Goal: Task Accomplishment & Management: Manage account settings

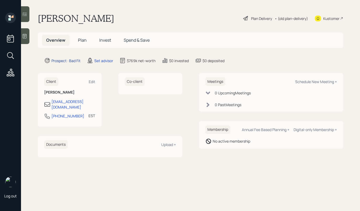
click at [73, 61] on div "Prospect · Bad Fit" at bounding box center [65, 61] width 29 height 6
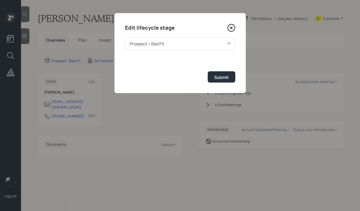
click at [213, 38] on div "Prospect > Bad Fit" at bounding box center [180, 43] width 110 height 13
click at [230, 30] on icon at bounding box center [231, 28] width 8 height 8
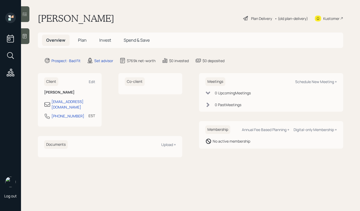
click at [261, 19] on div "Plan Delivery" at bounding box center [261, 19] width 21 height 6
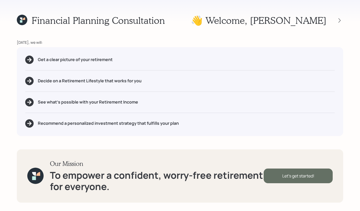
click at [299, 175] on div "Let's get started!" at bounding box center [298, 176] width 69 height 15
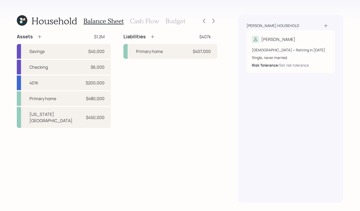
click at [136, 18] on h3 "Cash Flow" at bounding box center [144, 21] width 29 height 8
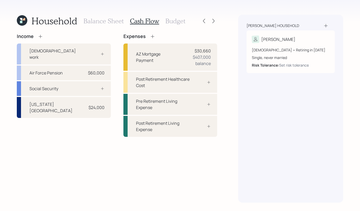
click at [181, 20] on h3 "Budget" at bounding box center [175, 21] width 20 height 8
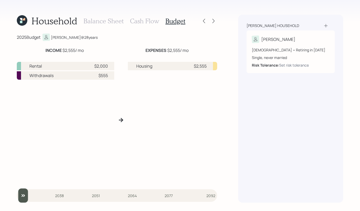
click at [141, 18] on h3 "Cash Flow" at bounding box center [144, 21] width 29 height 8
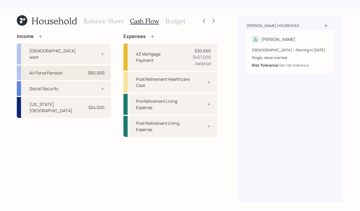
click at [56, 70] on div "Air Force Pension" at bounding box center [45, 73] width 33 height 6
select select "other"
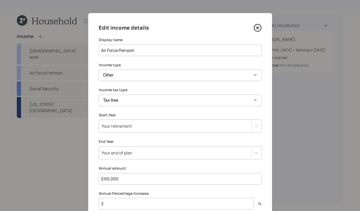
click at [254, 29] on icon at bounding box center [258, 28] width 8 height 8
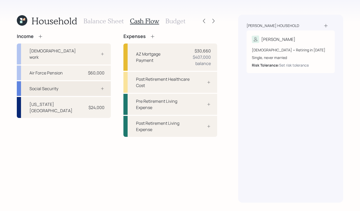
click at [105, 81] on div "Social Security" at bounding box center [64, 88] width 94 height 15
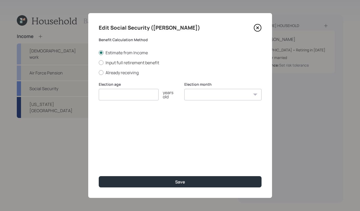
click at [256, 28] on icon at bounding box center [258, 28] width 8 height 8
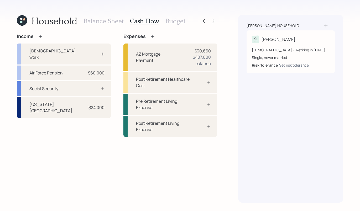
click at [104, 21] on h3 "Balance Sheet" at bounding box center [103, 21] width 40 height 8
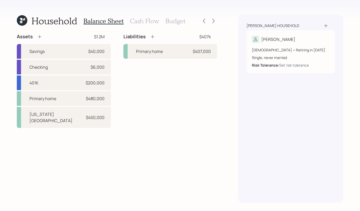
click at [147, 18] on h3 "Cash Flow" at bounding box center [144, 21] width 29 height 8
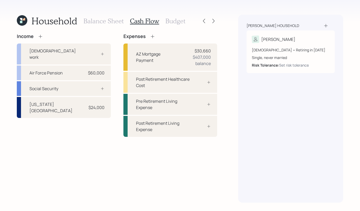
click at [151, 36] on icon at bounding box center [152, 36] width 3 height 3
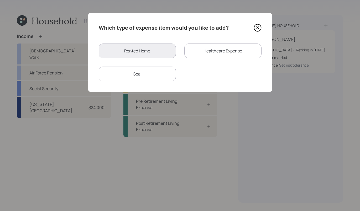
click at [138, 45] on div "Rented Home" at bounding box center [137, 51] width 77 height 15
click at [137, 47] on div "Rented Home" at bounding box center [137, 51] width 77 height 15
click at [257, 29] on icon at bounding box center [258, 28] width 8 height 8
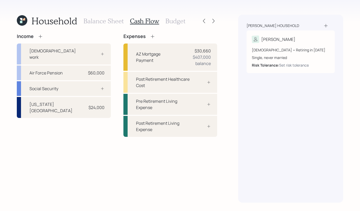
click at [113, 25] on div "Balance Sheet Cash Flow Budget" at bounding box center [134, 21] width 102 height 13
click at [152, 37] on icon at bounding box center [152, 36] width 3 height 3
click at [152, 37] on div "Income [DEMOGRAPHIC_DATA] work Air Force Pension $60,000 Social Security [US_ST…" at bounding box center [117, 85] width 200 height 103
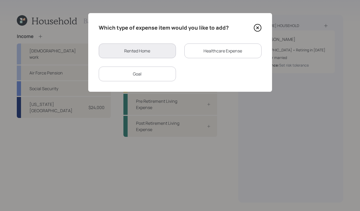
click at [132, 82] on div "Which type of expense item would you like to add? Rented Home Healthcare Expens…" at bounding box center [180, 52] width 184 height 79
click at [132, 80] on div "Goal" at bounding box center [137, 74] width 77 height 15
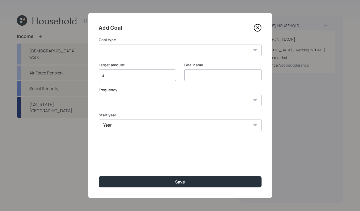
click at [137, 56] on div "Add Goal Goal type Create an emergency fund Donate to charity Purchase a home M…" at bounding box center [180, 105] width 184 height 185
click at [136, 52] on select "Create an emergency fund Donate to charity Purchase a home Make a purchase Supp…" at bounding box center [180, 51] width 163 height 12
select select "vacation"
click at [99, 45] on select "Create an emergency fund Donate to charity Purchase a home Make a purchase Supp…" at bounding box center [180, 51] width 163 height 12
type input "Plan for travel"
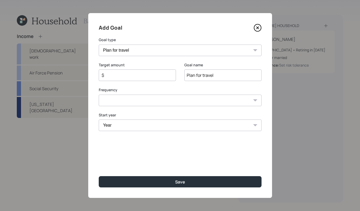
click at [132, 77] on input "$" at bounding box center [135, 75] width 68 height 6
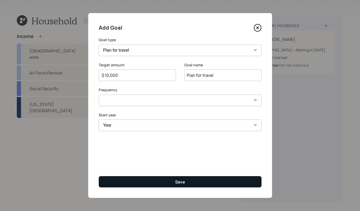
type input "$ 10,000"
click at [179, 181] on div "Save" at bounding box center [180, 182] width 10 height 6
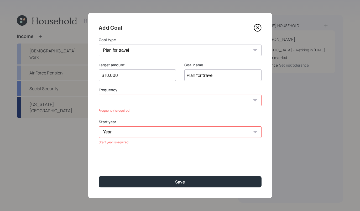
click at [225, 106] on select "One time Every 1 year Every 2 years Every 3 years Every 4 years Every 5 years E…" at bounding box center [180, 101] width 163 height 12
select select "1"
click at [99, 95] on select "One time Every 1 year Every 2 years Every 3 years Every 4 years Every 5 years E…" at bounding box center [180, 101] width 163 height 12
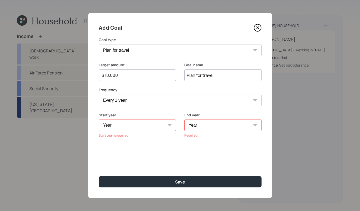
click at [141, 124] on select "Year [DATE] 2026 2027 2028 2029 2030 2031 2032 2033 2034 2035 2036 2037 2038 20…" at bounding box center [137, 126] width 77 height 12
select select "2025"
click at [99, 120] on select "Year [DATE] 2026 2027 2028 2029 2030 2031 2032 2033 2034 2035 2036 2037 2038 20…" at bounding box center [137, 126] width 77 height 12
click at [221, 122] on select "Year [DATE] 2026 2027 2028 2029 2030 2031 2032 2033 2034 2035 2036 2037 2038 20…" at bounding box center [222, 126] width 77 height 12
click at [184, 120] on select "Year [DATE] 2026 2027 2028 2029 2030 2031 2032 2033 2034 2035 2036 2037 2038 20…" at bounding box center [222, 126] width 77 height 12
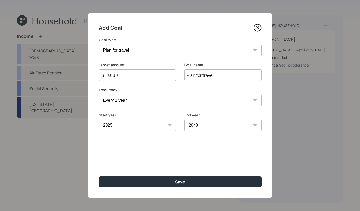
click at [229, 128] on select "2025 2026 2027 2028 2029 2030 2031 2032 2033 2034 2035 2036 2037 2038 2039 2040…" at bounding box center [222, 126] width 77 height 12
select select "2049"
click at [184, 120] on select "2025 2026 2027 2028 2029 2030 2031 2032 2033 2034 2035 2036 2037 2038 2039 2040…" at bounding box center [222, 126] width 77 height 12
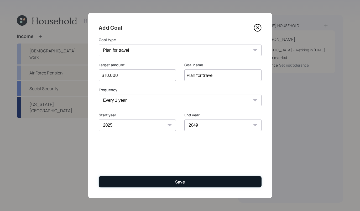
click at [204, 183] on button "Save" at bounding box center [180, 181] width 163 height 11
type input "$"
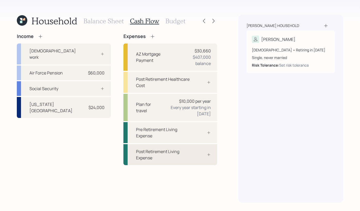
click at [213, 154] on div "Post Retirement Living Expense" at bounding box center [170, 154] width 94 height 21
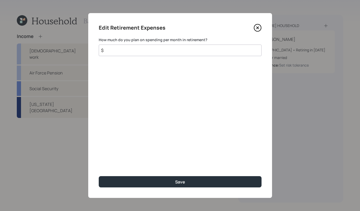
click at [169, 54] on input "$" at bounding box center [180, 51] width 163 height 12
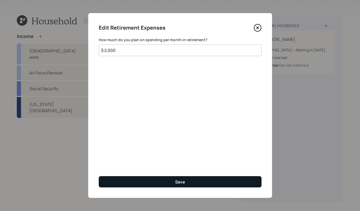
type input "$ 2,000"
click at [203, 184] on button "Save" at bounding box center [180, 181] width 163 height 11
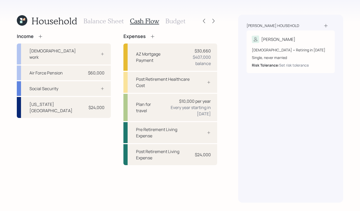
click at [151, 35] on icon at bounding box center [152, 36] width 5 height 5
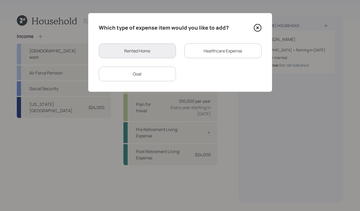
click at [152, 71] on div "Goal" at bounding box center [137, 74] width 77 height 15
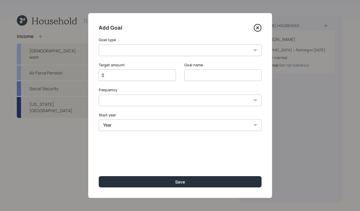
click at [226, 44] on div "Goal type Create an emergency fund Donate to charity Purchase a home Make a pur…" at bounding box center [180, 46] width 163 height 19
click at [258, 25] on icon at bounding box center [258, 28] width 8 height 8
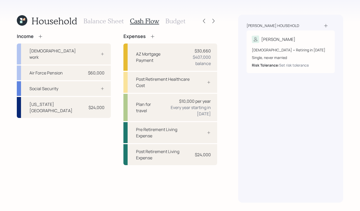
click at [175, 24] on h3 "Budget" at bounding box center [175, 21] width 20 height 8
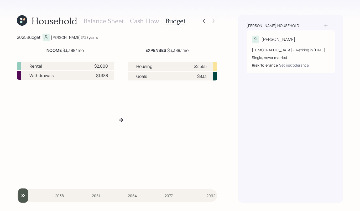
click at [141, 17] on div "Balance Sheet Cash Flow Budget" at bounding box center [134, 21] width 102 height 13
click at [139, 22] on h3 "Cash Flow" at bounding box center [144, 21] width 29 height 8
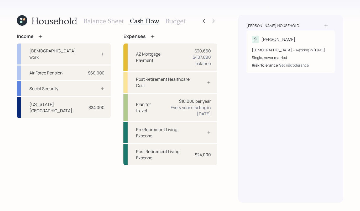
click at [179, 22] on h3 "Budget" at bounding box center [175, 21] width 20 height 8
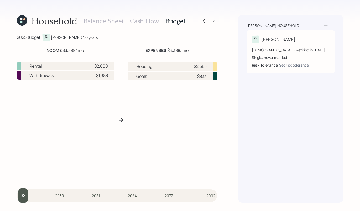
click at [146, 22] on h3 "Cash Flow" at bounding box center [144, 21] width 29 height 8
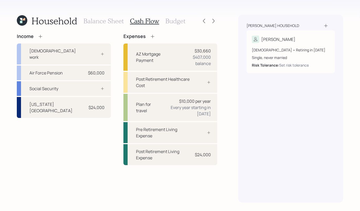
click at [102, 17] on h3 "Balance Sheet" at bounding box center [103, 21] width 40 height 8
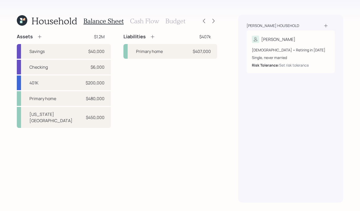
click at [176, 23] on h3 "Budget" at bounding box center [175, 21] width 20 height 8
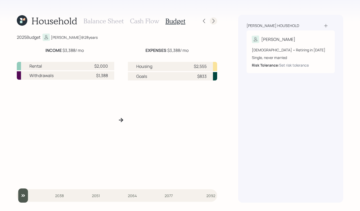
click at [212, 19] on icon at bounding box center [213, 20] width 5 height 5
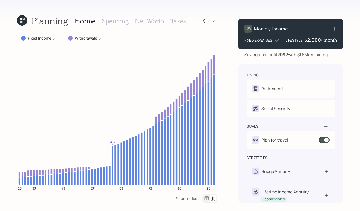
click at [109, 21] on h3 "Spending" at bounding box center [115, 21] width 27 height 8
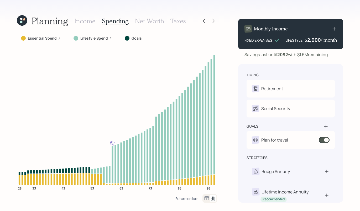
click at [146, 20] on h3 "Net Worth" at bounding box center [149, 21] width 29 height 8
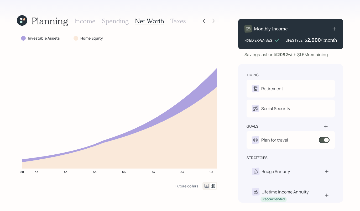
click at [80, 25] on div "Income Spending Net Worth Taxes" at bounding box center [129, 21] width 111 height 13
click at [81, 23] on h3 "Income" at bounding box center [84, 21] width 21 height 8
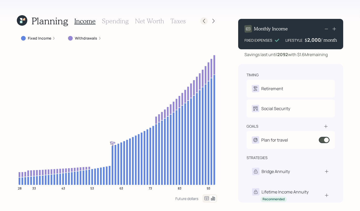
click at [203, 22] on icon at bounding box center [203, 20] width 5 height 5
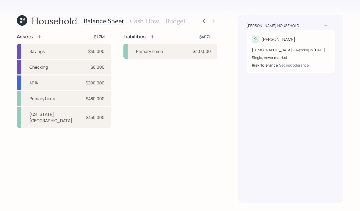
click at [140, 20] on h3 "Cash Flow" at bounding box center [144, 21] width 29 height 8
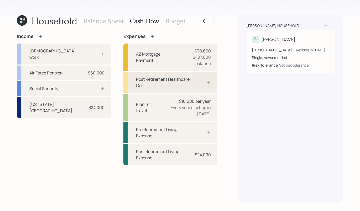
click at [210, 83] on icon at bounding box center [209, 82] width 4 height 4
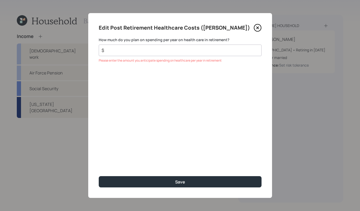
click at [263, 30] on div "Edit Post Retirement Healthcare Costs ([PERSON_NAME]) How much do you plan on s…" at bounding box center [180, 105] width 184 height 185
click at [255, 27] on icon at bounding box center [258, 28] width 8 height 8
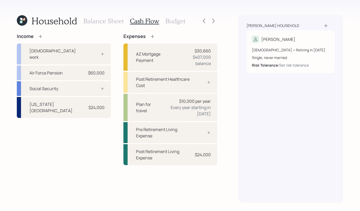
click at [92, 20] on h3 "Balance Sheet" at bounding box center [103, 21] width 40 height 8
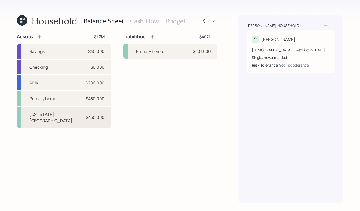
click at [69, 118] on div "[US_STATE][GEOGRAPHIC_DATA] $450,000" at bounding box center [64, 117] width 94 height 21
select select "rental_property"
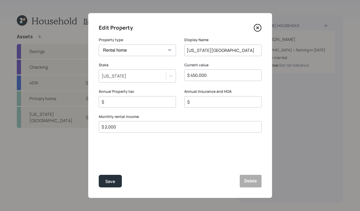
click at [236, 116] on label "Monthly rental income" at bounding box center [180, 116] width 163 height 5
click at [241, 105] on div "$" at bounding box center [222, 102] width 77 height 12
click at [239, 102] on input "$" at bounding box center [221, 102] width 68 height 6
type input "$ 1,971"
click at [125, 102] on input "$" at bounding box center [135, 102] width 68 height 6
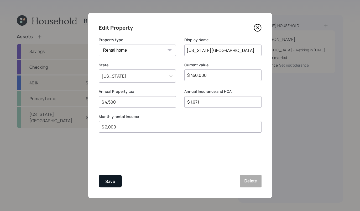
type input "$ 4,500"
click at [104, 181] on button "Save" at bounding box center [110, 181] width 23 height 13
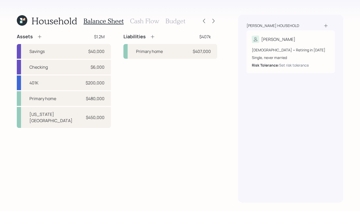
click at [139, 24] on h3 "Cash Flow" at bounding box center [144, 21] width 29 height 8
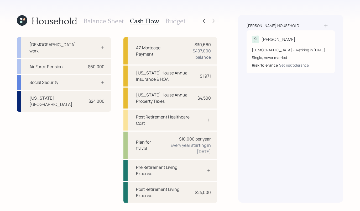
scroll to position [6, 0]
click at [171, 22] on h3 "Budget" at bounding box center [175, 21] width 20 height 8
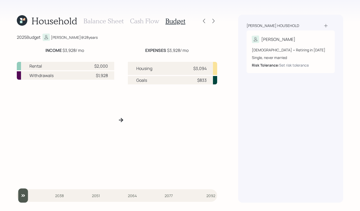
click at [117, 120] on div "Rental $2,000 Withdrawals $1,928 Housing $3,094 Goals $833" at bounding box center [117, 120] width 200 height 125
click at [120, 120] on icon at bounding box center [121, 120] width 4 height 4
click at [120, 120] on icon at bounding box center [120, 120] width 5 height 5
click at [254, 52] on div "[DEMOGRAPHIC_DATA] • Retiring in [DATE]" at bounding box center [291, 50] width 78 height 6
click at [326, 39] on icon at bounding box center [327, 40] width 4 height 4
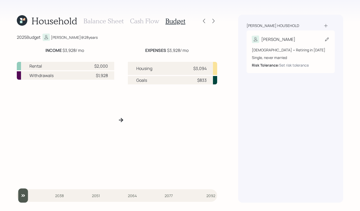
click at [326, 39] on icon at bounding box center [326, 39] width 5 height 5
click at [327, 38] on icon at bounding box center [326, 39] width 5 height 5
click at [327, 40] on icon at bounding box center [326, 39] width 5 height 5
click at [99, 22] on h3 "Balance Sheet" at bounding box center [103, 21] width 40 height 8
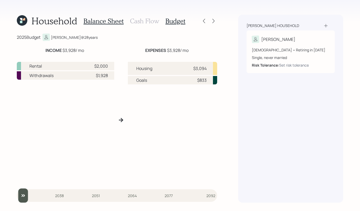
click at [101, 22] on h3 "Balance Sheet" at bounding box center [103, 21] width 40 height 8
click at [202, 20] on icon at bounding box center [203, 20] width 5 height 5
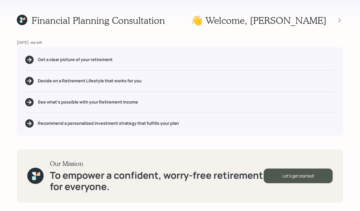
click at [280, 24] on h1 "👋 Welcome , [PERSON_NAME]" at bounding box center [258, 20] width 135 height 11
drag, startPoint x: 312, startPoint y: 72, endPoint x: 290, endPoint y: 134, distance: 65.4
click at [311, 78] on div "[DATE], we will: Get a clear picture of your retirement Decide on a Retirement …" at bounding box center [180, 88] width 326 height 97
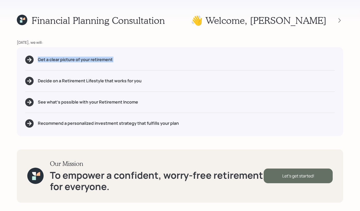
click at [275, 177] on div "Let's get started!" at bounding box center [298, 176] width 69 height 15
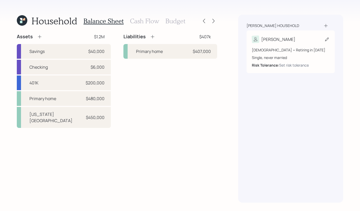
click at [288, 39] on div "[PERSON_NAME]" at bounding box center [291, 39] width 78 height 7
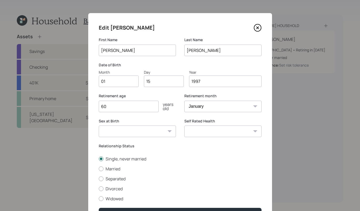
drag, startPoint x: 232, startPoint y: 82, endPoint x: 150, endPoint y: 65, distance: 83.9
click at [150, 66] on div "Date of Birth Month 01 Day 15 Year [DATE]" at bounding box center [180, 74] width 163 height 25
type input "1957"
click at [187, 173] on div "Single, never married Married Separated Divorced Widowed" at bounding box center [180, 179] width 163 height 46
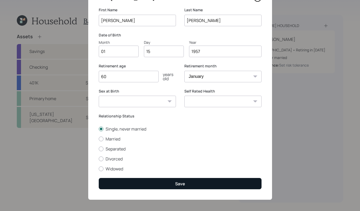
scroll to position [32, 0]
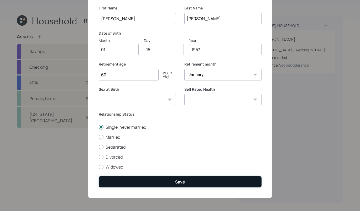
click at [191, 181] on button "Save" at bounding box center [180, 181] width 163 height 11
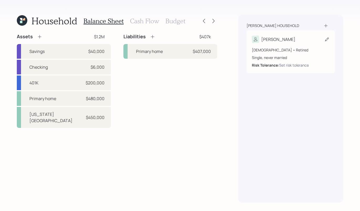
click at [292, 37] on div "[PERSON_NAME]" at bounding box center [291, 39] width 78 height 7
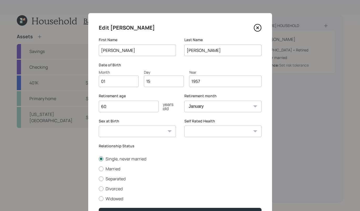
click at [220, 84] on input "1957" at bounding box center [225, 82] width 72 height 12
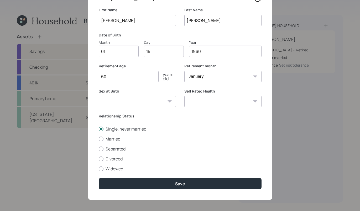
scroll to position [32, 0]
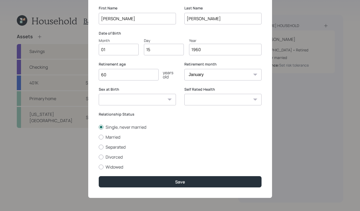
type input "1960"
click at [205, 174] on div "Edit [PERSON_NAME] First Name [PERSON_NAME] Last Name [PERSON_NAME] Date of Bir…" at bounding box center [180, 89] width 184 height 217
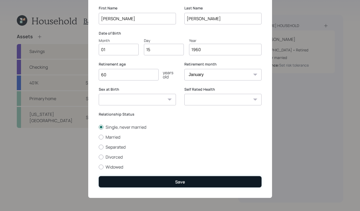
click at [202, 179] on button "Save" at bounding box center [180, 181] width 163 height 11
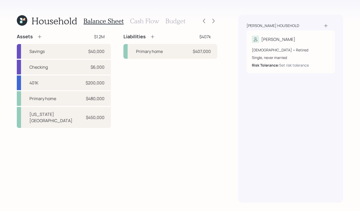
click at [322, 25] on div "[PERSON_NAME] household" at bounding box center [290, 25] width 88 height 5
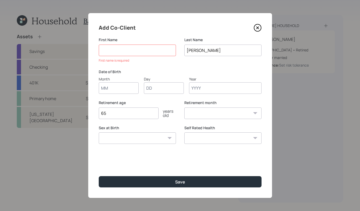
click at [261, 24] on icon at bounding box center [258, 28] width 8 height 8
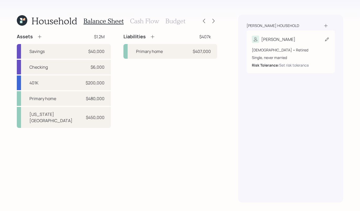
click at [277, 53] on div "[DEMOGRAPHIC_DATA] • Retired Single, never married Risk Tolerance: Set risk tol…" at bounding box center [291, 57] width 78 height 21
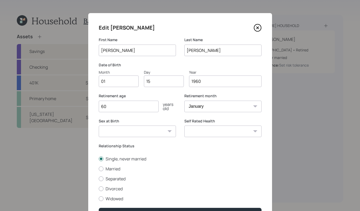
click at [206, 79] on input "1960" at bounding box center [225, 82] width 72 height 12
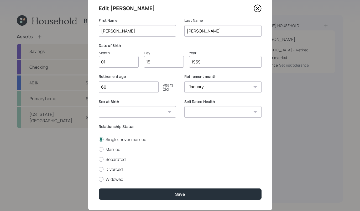
scroll to position [32, 0]
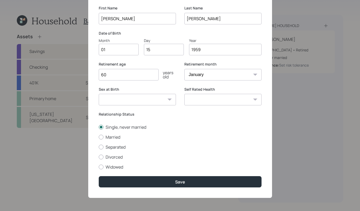
type input "1959"
click at [188, 176] on div "Edit [PERSON_NAME] First Name [PERSON_NAME] Last Name [PERSON_NAME] Date of Bir…" at bounding box center [180, 89] width 184 height 217
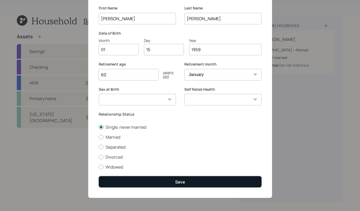
click at [187, 177] on button "Save" at bounding box center [180, 181] width 163 height 11
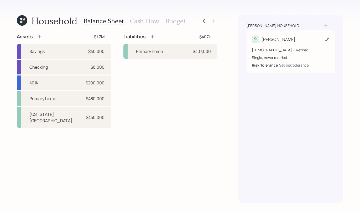
click at [327, 40] on icon at bounding box center [326, 39] width 5 height 5
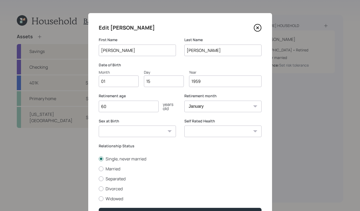
click at [222, 77] on input "1959" at bounding box center [225, 82] width 72 height 12
click at [221, 78] on input "1959" at bounding box center [225, 82] width 72 height 12
click at [221, 81] on input "1959" at bounding box center [225, 82] width 72 height 12
type input "1963"
click at [187, 176] on div "Single, never married Married Separated Divorced Widowed" at bounding box center [180, 179] width 163 height 46
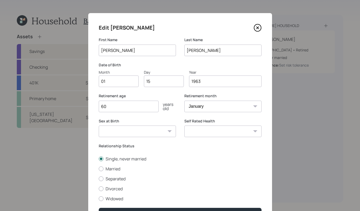
scroll to position [32, 0]
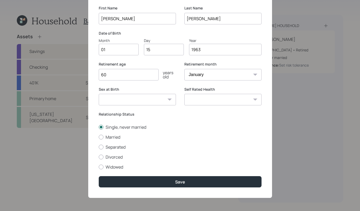
click at [191, 171] on div "Edit [PERSON_NAME] First Name [PERSON_NAME] Last Name [PERSON_NAME] Date of Bir…" at bounding box center [180, 89] width 184 height 217
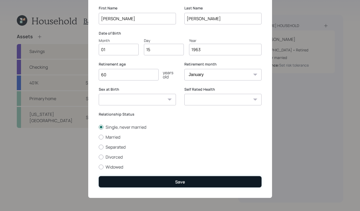
click at [190, 179] on button "Save" at bounding box center [180, 181] width 163 height 11
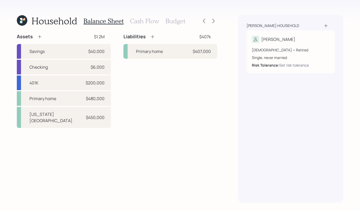
click at [139, 26] on div "Balance Sheet Cash Flow Budget" at bounding box center [134, 21] width 102 height 13
click at [139, 22] on h3 "Cash Flow" at bounding box center [144, 21] width 29 height 8
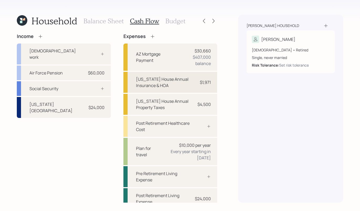
scroll to position [6, 0]
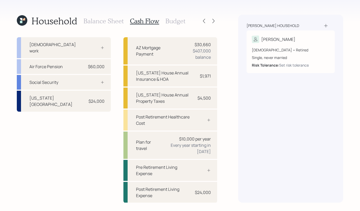
click at [178, 23] on h3 "Budget" at bounding box center [175, 21] width 20 height 8
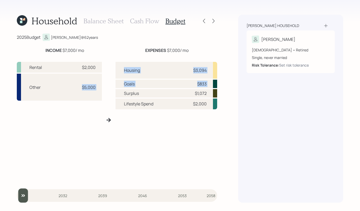
drag, startPoint x: 79, startPoint y: 88, endPoint x: 113, endPoint y: 89, distance: 33.9
click at [113, 89] on div "Rental $2,000 Other $5,000 Housing $3,094 Goals $833 Surplus $1,072 Lifestyle S…" at bounding box center [117, 120] width 200 height 125
click at [71, 128] on div "Rental $2,000 Other $5,000" at bounding box center [59, 122] width 85 height 120
drag, startPoint x: 159, startPoint y: 16, endPoint x: 153, endPoint y: 21, distance: 7.5
click at [159, 17] on div "Balance Sheet Cash Flow Budget" at bounding box center [134, 21] width 102 height 13
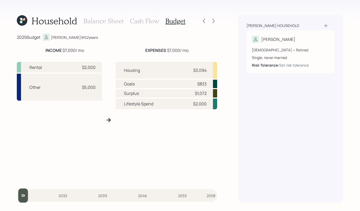
click at [153, 21] on h3 "Cash Flow" at bounding box center [144, 21] width 29 height 8
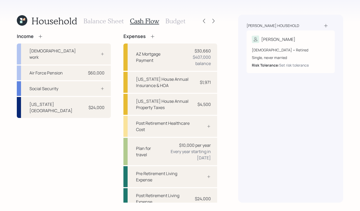
click at [177, 19] on h3 "Budget" at bounding box center [175, 21] width 20 height 8
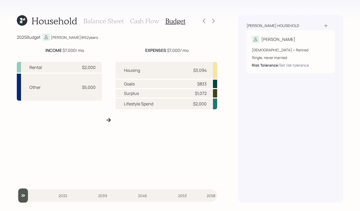
click at [133, 23] on h3 "Cash Flow" at bounding box center [144, 21] width 29 height 8
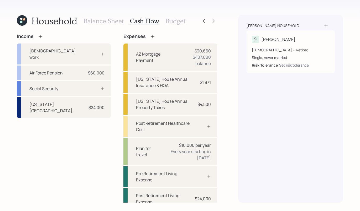
click at [174, 21] on h3 "Budget" at bounding box center [175, 21] width 20 height 8
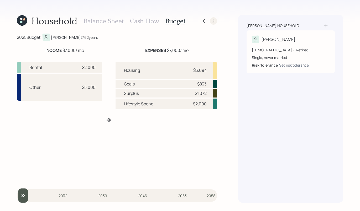
click at [213, 20] on icon at bounding box center [213, 20] width 5 height 5
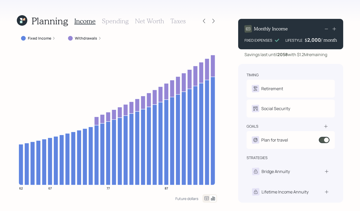
click at [207, 19] on div at bounding box center [208, 20] width 17 height 7
click at [204, 20] on icon at bounding box center [203, 20] width 5 height 5
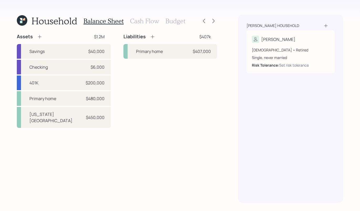
click at [174, 16] on div "Balance Sheet Cash Flow Budget" at bounding box center [134, 21] width 102 height 13
click at [173, 19] on h3 "Budget" at bounding box center [175, 21] width 20 height 8
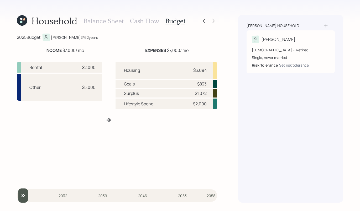
click at [148, 20] on h3 "Cash Flow" at bounding box center [144, 21] width 29 height 8
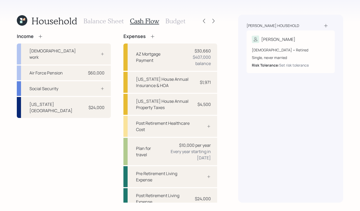
click at [179, 19] on h3 "Budget" at bounding box center [175, 21] width 20 height 8
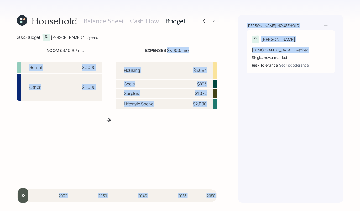
drag, startPoint x: 169, startPoint y: 49, endPoint x: 233, endPoint y: 56, distance: 65.0
click at [233, 56] on div "Household Balance Sheet Cash Flow Budget 2025 Budget [PERSON_NAME] @ 62 years I…" at bounding box center [180, 105] width 360 height 211
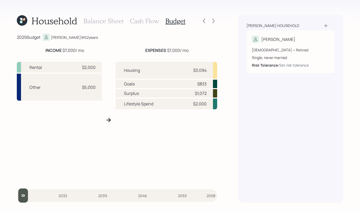
click at [259, 179] on div "[PERSON_NAME] household [PERSON_NAME] [DEMOGRAPHIC_DATA] • Retired Single, neve…" at bounding box center [290, 109] width 105 height 188
click at [213, 69] on div "Housing $3,094" at bounding box center [166, 70] width 102 height 17
click at [215, 70] on div "Housing $3,094" at bounding box center [166, 70] width 102 height 17
click at [214, 98] on div "Housing $3,094 Goals $833 Surplus $1,072 Lifestyle Spend $2,000" at bounding box center [166, 122] width 102 height 120
click at [218, 103] on div "Household Balance Sheet Cash Flow Budget 2025 Budget [PERSON_NAME] @ 62 years I…" at bounding box center [180, 105] width 360 height 211
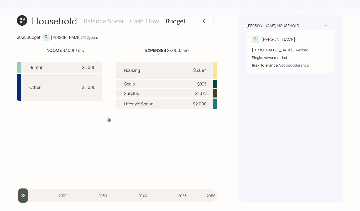
click at [218, 105] on div "Household Balance Sheet Cash Flow Budget 2025 Budget [PERSON_NAME] @ 62 years I…" at bounding box center [180, 105] width 360 height 211
click at [8, 65] on div "Household Balance Sheet Cash Flow Budget 2025 Budget [PERSON_NAME] @ 62 years I…" at bounding box center [180, 105] width 360 height 211
click at [213, 19] on icon at bounding box center [213, 20] width 5 height 5
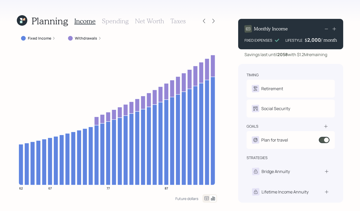
click at [31, 40] on label "Fixed Income" at bounding box center [39, 38] width 23 height 5
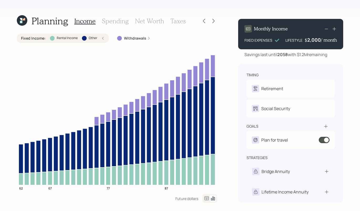
click at [90, 37] on label "Other" at bounding box center [93, 38] width 8 height 4
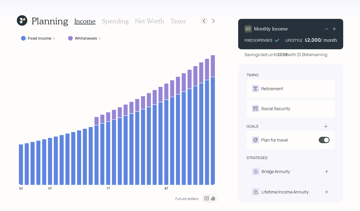
click at [202, 20] on icon at bounding box center [203, 20] width 5 height 5
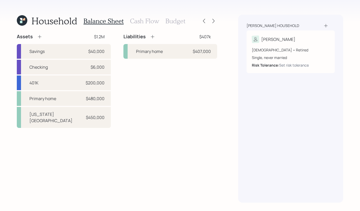
click at [133, 25] on div "Balance Sheet Cash Flow Budget" at bounding box center [134, 21] width 102 height 13
click at [135, 17] on div "Balance Sheet Cash Flow Budget" at bounding box center [134, 21] width 102 height 13
click at [147, 22] on h3 "Cash Flow" at bounding box center [144, 21] width 29 height 8
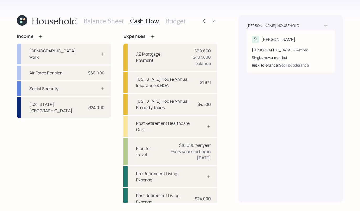
click at [147, 20] on h3 "Cash Flow" at bounding box center [144, 21] width 29 height 8
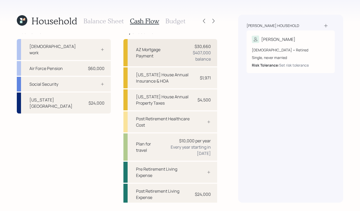
scroll to position [6, 0]
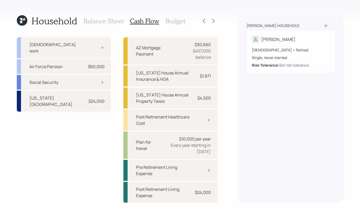
click at [209, 20] on div at bounding box center [208, 20] width 17 height 7
click at [211, 20] on div at bounding box center [213, 20] width 7 height 7
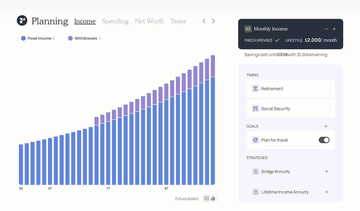
click at [36, 39] on label "Fixed Income" at bounding box center [39, 38] width 23 height 5
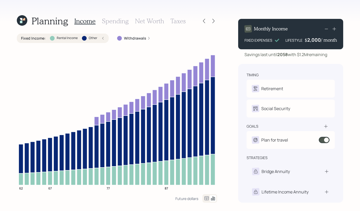
click at [106, 38] on div "Fixed Income : Rental Income Other" at bounding box center [63, 38] width 92 height 9
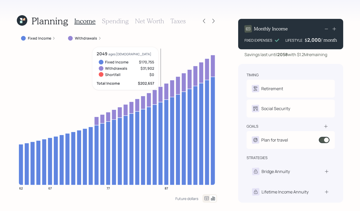
click at [159, 161] on icon at bounding box center [160, 143] width 4 height 83
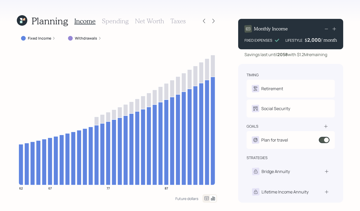
click at [42, 38] on label "Fixed Income" at bounding box center [39, 38] width 23 height 5
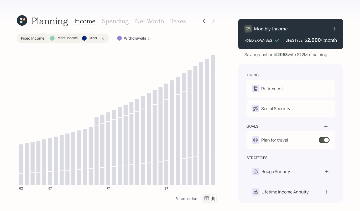
click at [106, 37] on div "Fixed Income : Rental Income Other" at bounding box center [63, 38] width 92 height 9
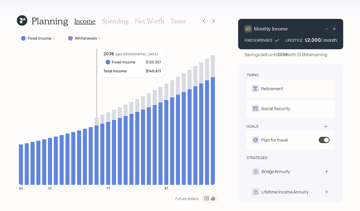
click at [96, 138] on icon at bounding box center [96, 155] width 4 height 60
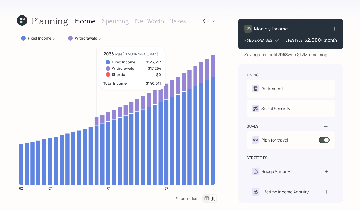
click at [96, 138] on icon at bounding box center [96, 155] width 4 height 60
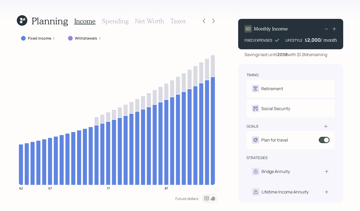
click at [200, 203] on div "Future dollars" at bounding box center [196, 198] width 42 height 8
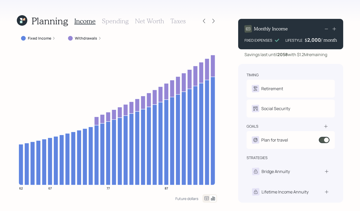
click at [210, 199] on icon at bounding box center [213, 199] width 6 height 6
click at [206, 199] on icon at bounding box center [206, 199] width 6 height 6
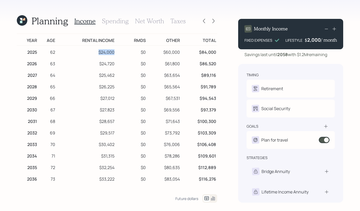
drag, startPoint x: 94, startPoint y: 51, endPoint x: 113, endPoint y: 52, distance: 18.7
click at [113, 52] on td "$24,000" at bounding box center [85, 52] width 59 height 12
click at [214, 198] on icon at bounding box center [213, 199] width 4 height 4
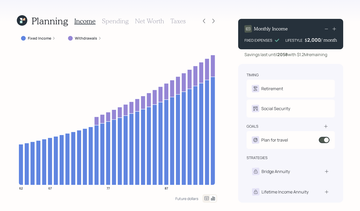
click at [205, 199] on icon at bounding box center [206, 199] width 6 height 6
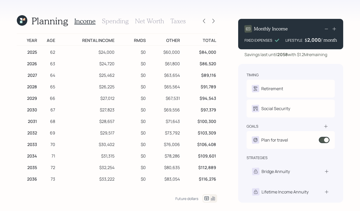
click at [213, 197] on icon at bounding box center [213, 199] width 6 height 6
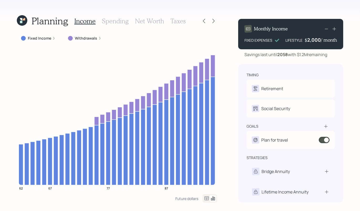
click at [34, 36] on label "Fixed Income" at bounding box center [39, 38] width 23 height 5
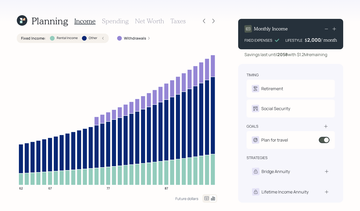
click at [34, 37] on label "Fixed Income :" at bounding box center [33, 38] width 25 height 5
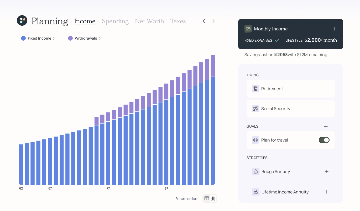
click at [35, 37] on label "Fixed Income" at bounding box center [39, 38] width 23 height 5
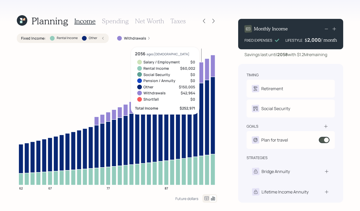
click at [103, 38] on icon at bounding box center [102, 38] width 3 height 3
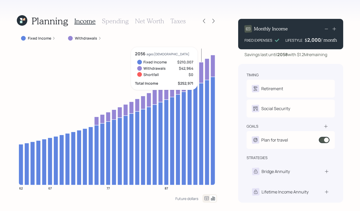
click at [40, 41] on div "Fixed Income" at bounding box center [38, 38] width 43 height 9
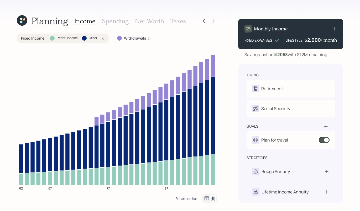
click at [152, 23] on h3 "Net Worth" at bounding box center [149, 21] width 29 height 8
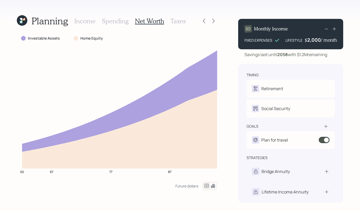
click at [118, 22] on h3 "Spending" at bounding box center [115, 21] width 27 height 8
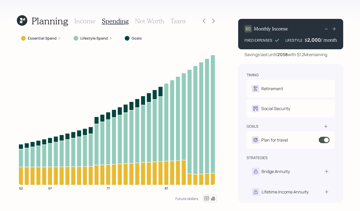
click at [33, 36] on label "Essential Spend" at bounding box center [42, 38] width 29 height 5
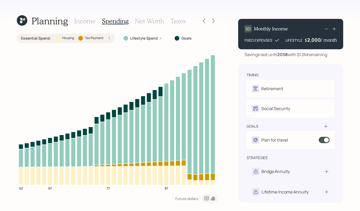
click at [150, 21] on h3 "Net Worth" at bounding box center [149, 21] width 29 height 8
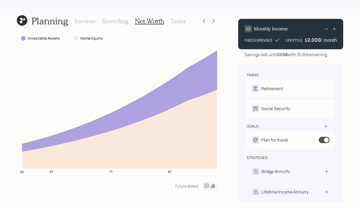
click at [206, 186] on icon at bounding box center [206, 186] width 6 height 6
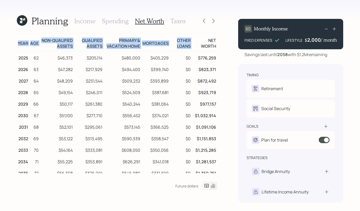
drag, startPoint x: 213, startPoint y: 38, endPoint x: 219, endPoint y: 39, distance: 6.1
click at [219, 39] on div "Planning Income Spending Net Worth Taxes Year Age Non-qualified assets Qualifie…" at bounding box center [180, 105] width 360 height 211
click at [219, 114] on div "Planning Income Spending Net Worth Taxes Year Age Non-qualified assets Qualifie…" at bounding box center [180, 105] width 360 height 211
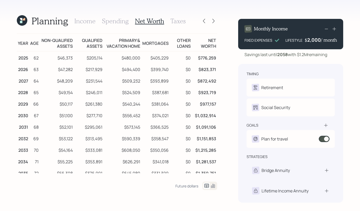
click at [212, 187] on icon at bounding box center [213, 186] width 6 height 6
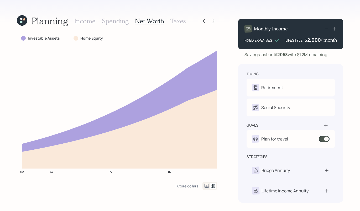
click at [91, 16] on div "Income Spending Net Worth Taxes" at bounding box center [129, 21] width 111 height 13
click at [89, 20] on h3 "Income" at bounding box center [84, 21] width 21 height 8
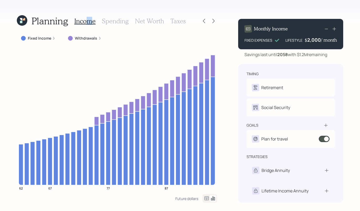
click at [85, 22] on h3 "Income" at bounding box center [84, 21] width 21 height 8
click at [202, 20] on icon at bounding box center [203, 20] width 5 height 5
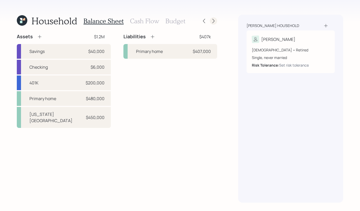
click at [212, 19] on icon at bounding box center [213, 20] width 5 height 5
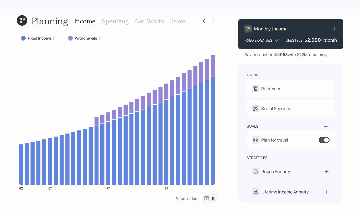
click at [146, 19] on h3 "Net Worth" at bounding box center [149, 21] width 29 height 8
